Goal: Task Accomplishment & Management: Use online tool/utility

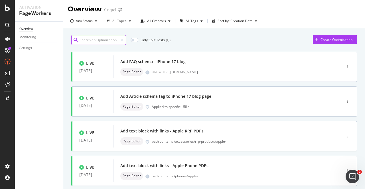
click at [107, 41] on input at bounding box center [98, 40] width 55 height 10
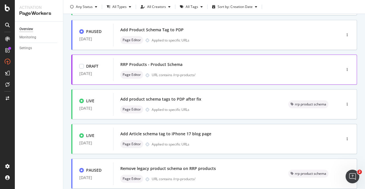
scroll to position [142, 0]
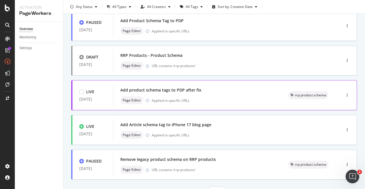
click at [189, 93] on div "Add product schema tags to PDP after fix" at bounding box center [160, 90] width 81 height 6
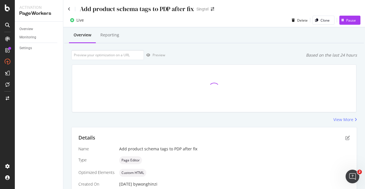
scroll to position [131, 0]
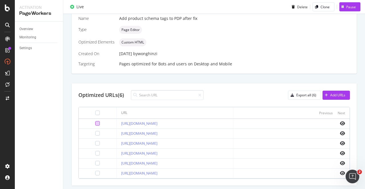
click at [95, 123] on div at bounding box center [97, 123] width 5 height 5
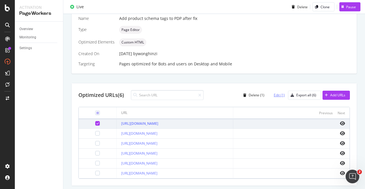
click at [280, 95] on div "Edit (1)" at bounding box center [278, 95] width 11 height 5
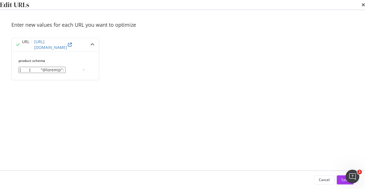
click at [353, 10] on div "Edit URLs" at bounding box center [182, 5] width 365 height 10
click at [361, 7] on icon "times" at bounding box center [362, 5] width 3 height 5
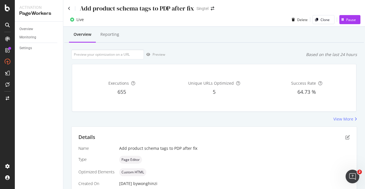
scroll to position [0, 0]
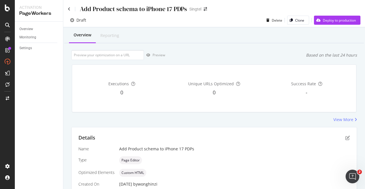
scroll to position [97, 0]
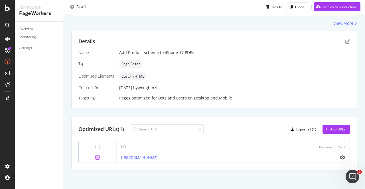
click at [95, 159] on div at bounding box center [97, 158] width 5 height 5
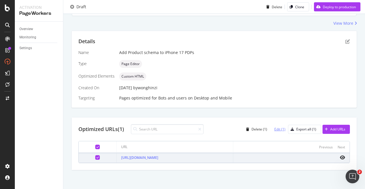
click at [280, 129] on div "Edit (1)" at bounding box center [279, 129] width 11 height 5
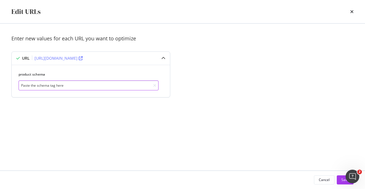
click at [89, 83] on input "Paste the schema tag here" at bounding box center [89, 86] width 140 height 10
paste input "[ { "@context": "[URL][DOMAIN_NAME]", "@type": "ProductGroup", "name": "Pre-Ord…"
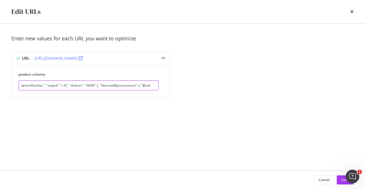
type input "[ { "@context": "[URL][DOMAIN_NAME]", "@type": "ProductGroup", "name": "Pre-Ord…"
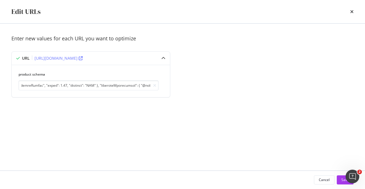
scroll to position [0, 0]
click at [339, 181] on button "Save" at bounding box center [344, 180] width 17 height 9
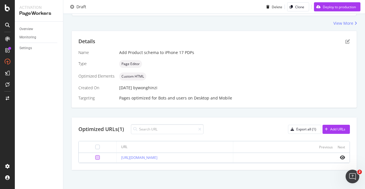
click at [95, 157] on div at bounding box center [97, 158] width 5 height 5
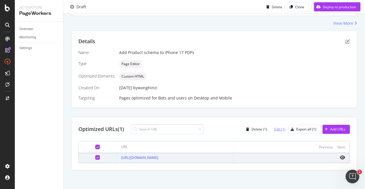
click at [274, 127] on div "Edit (1)" at bounding box center [279, 129] width 11 height 5
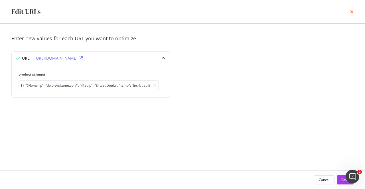
click at [352, 11] on icon "times" at bounding box center [351, 11] width 3 height 5
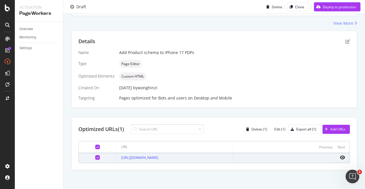
click at [96, 156] on icon at bounding box center [97, 157] width 3 height 3
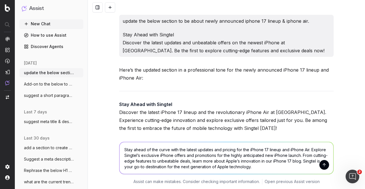
scroll to position [2342, 0]
